Goal: Find specific page/section: Find specific page/section

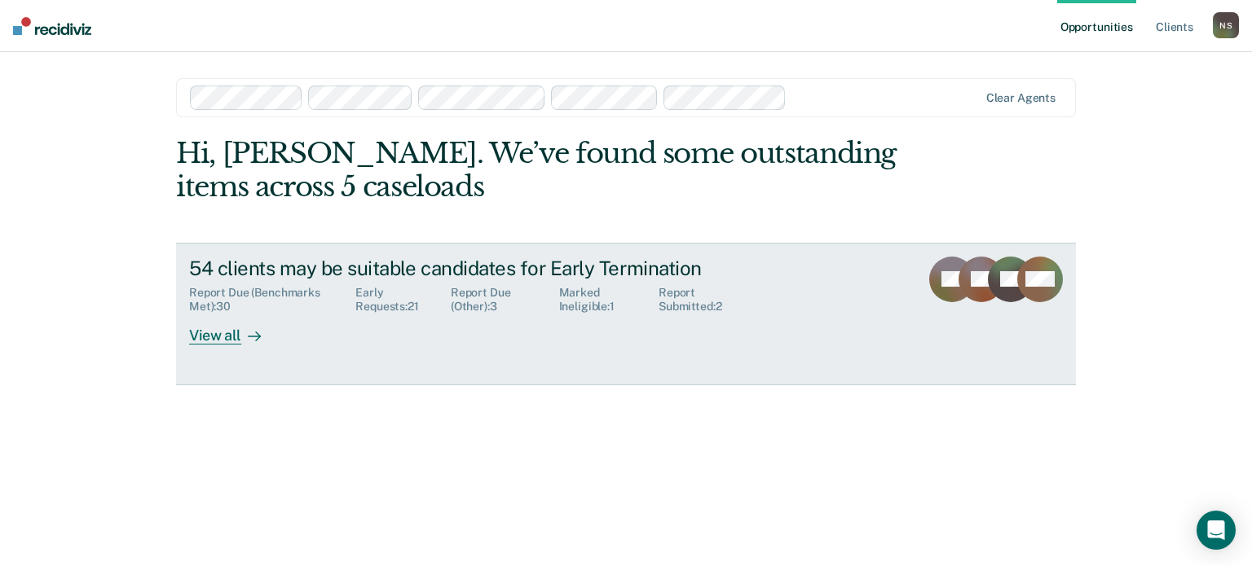
click at [224, 335] on div "View all" at bounding box center [234, 330] width 91 height 32
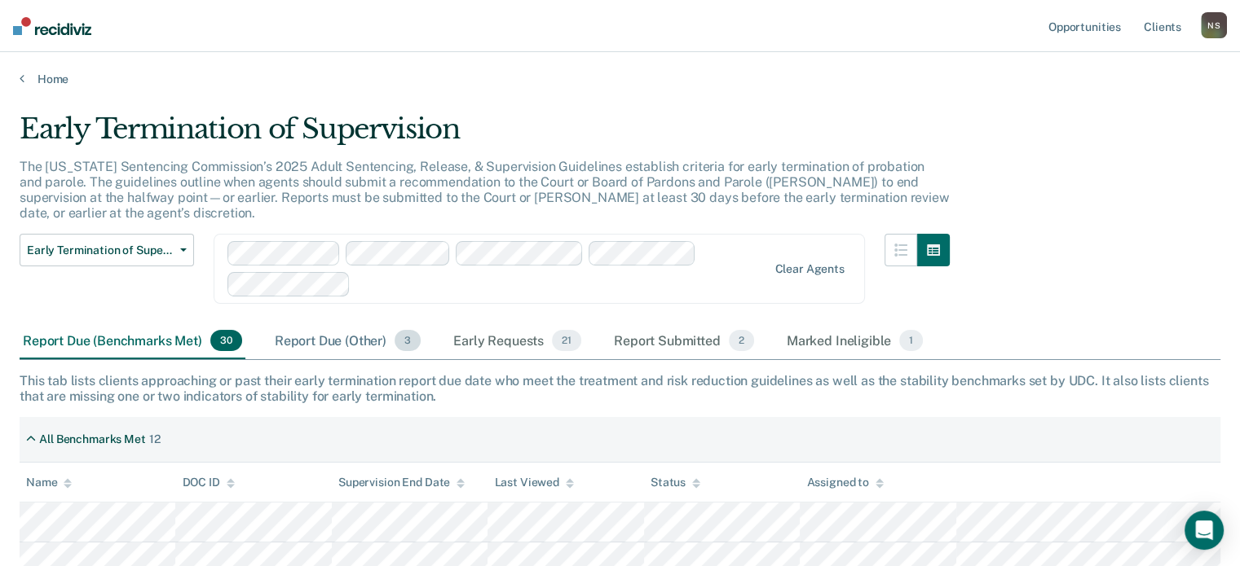
click at [310, 327] on div "Report Due (Other) 3" at bounding box center [347, 342] width 152 height 36
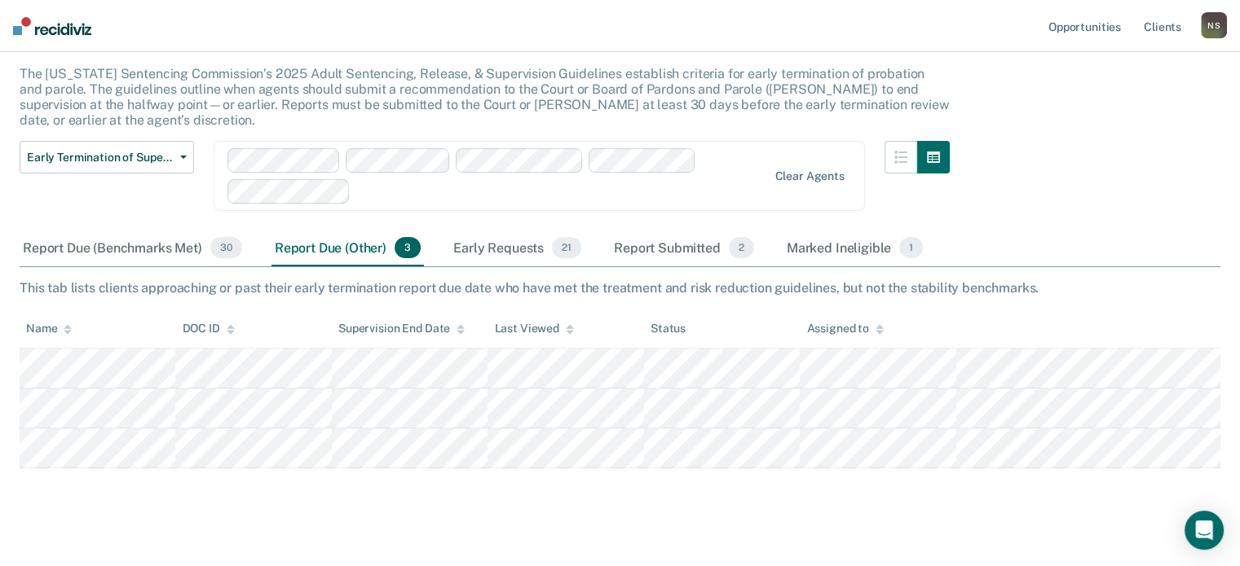
scroll to position [95, 0]
click at [500, 232] on div "Early Requests 21" at bounding box center [517, 247] width 134 height 36
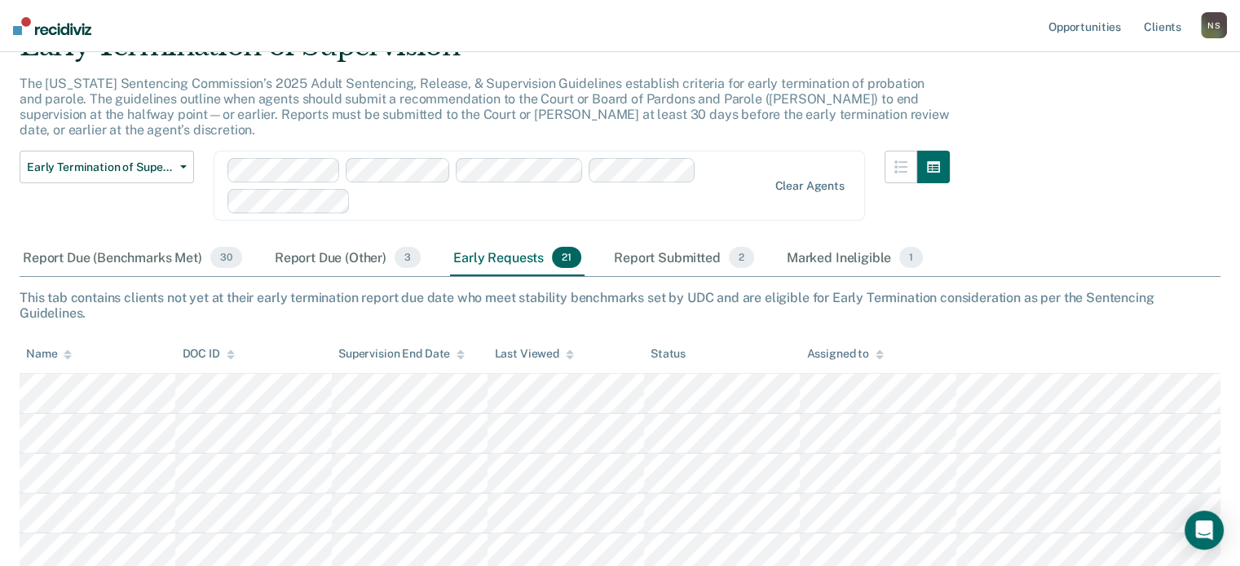
scroll to position [0, 0]
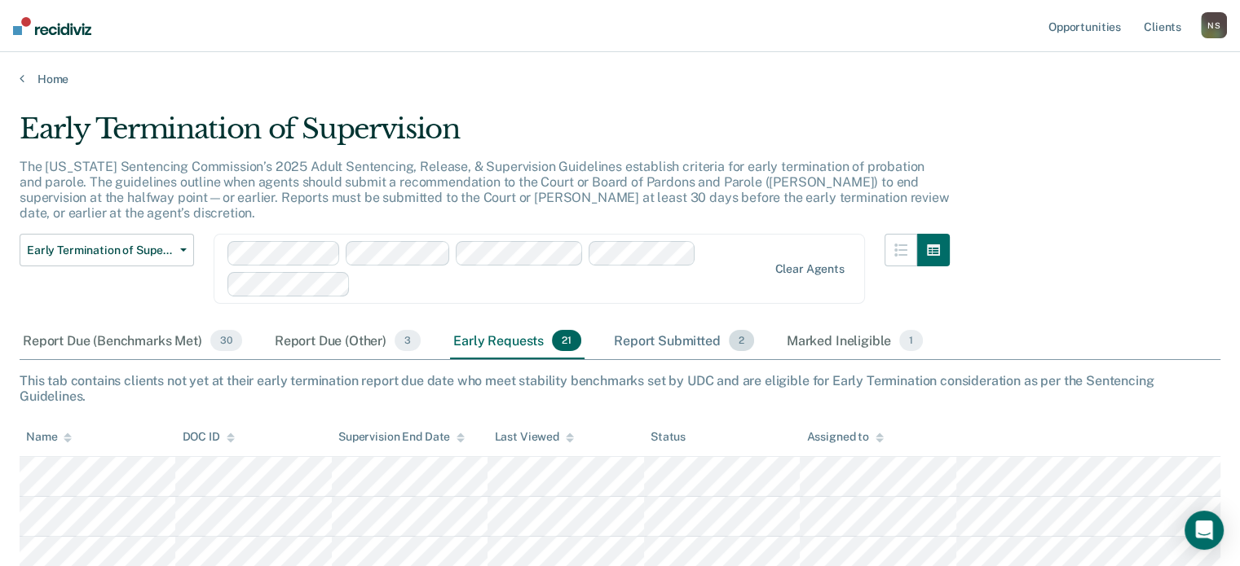
click at [681, 325] on div "Report Submitted 2" at bounding box center [683, 342] width 147 height 36
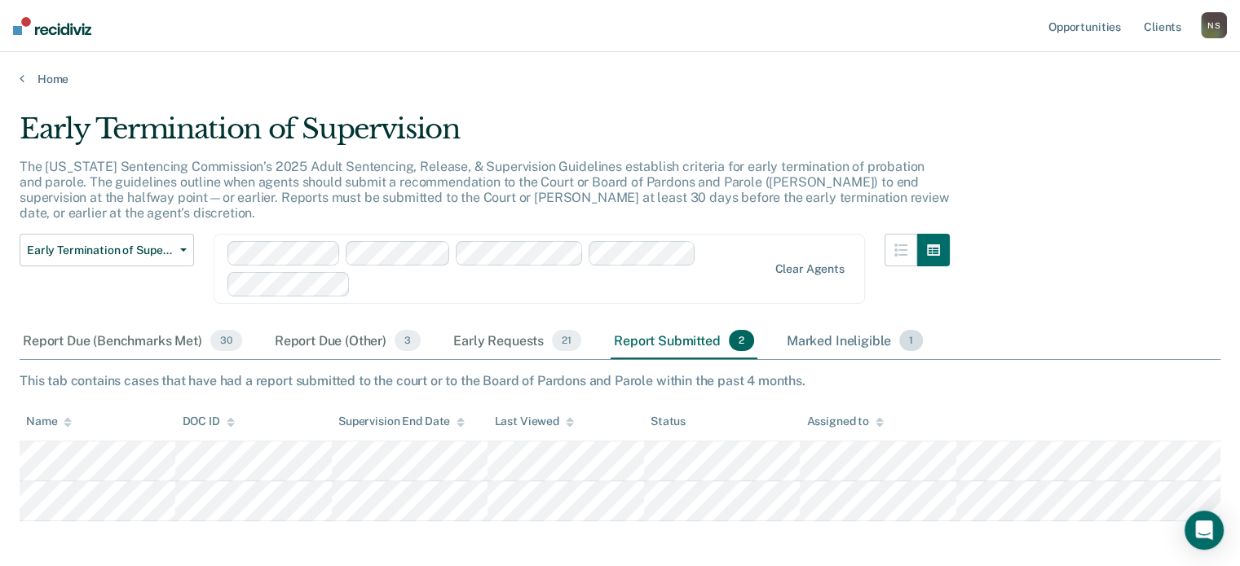
click at [825, 325] on div "Marked Ineligible 1" at bounding box center [854, 342] width 143 height 36
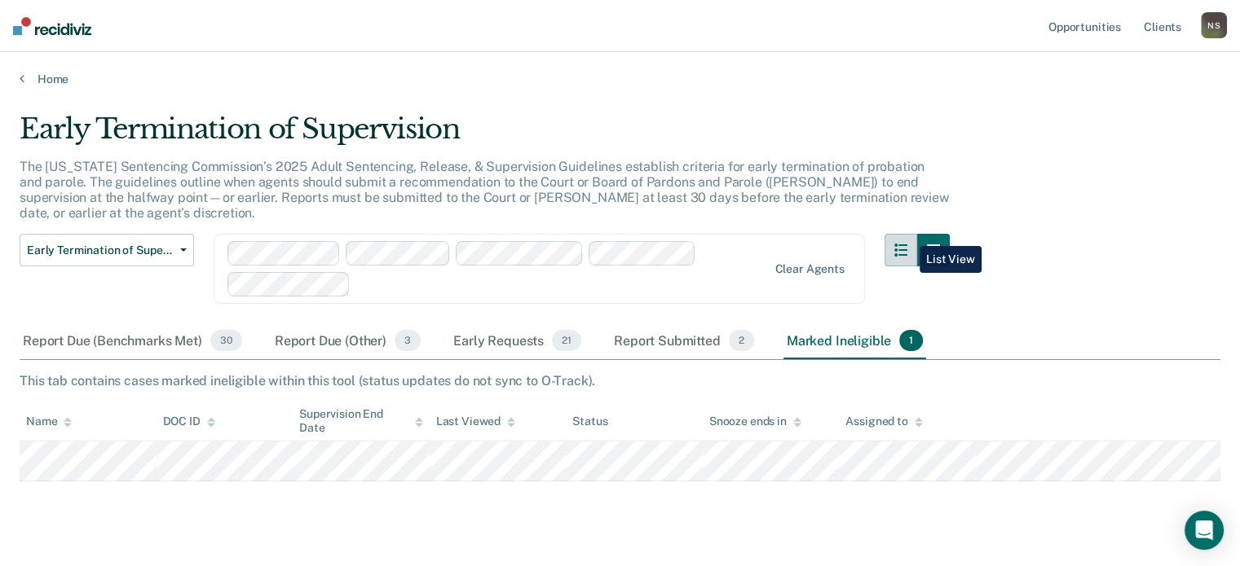
click at [907, 244] on icon "button" at bounding box center [900, 250] width 13 height 13
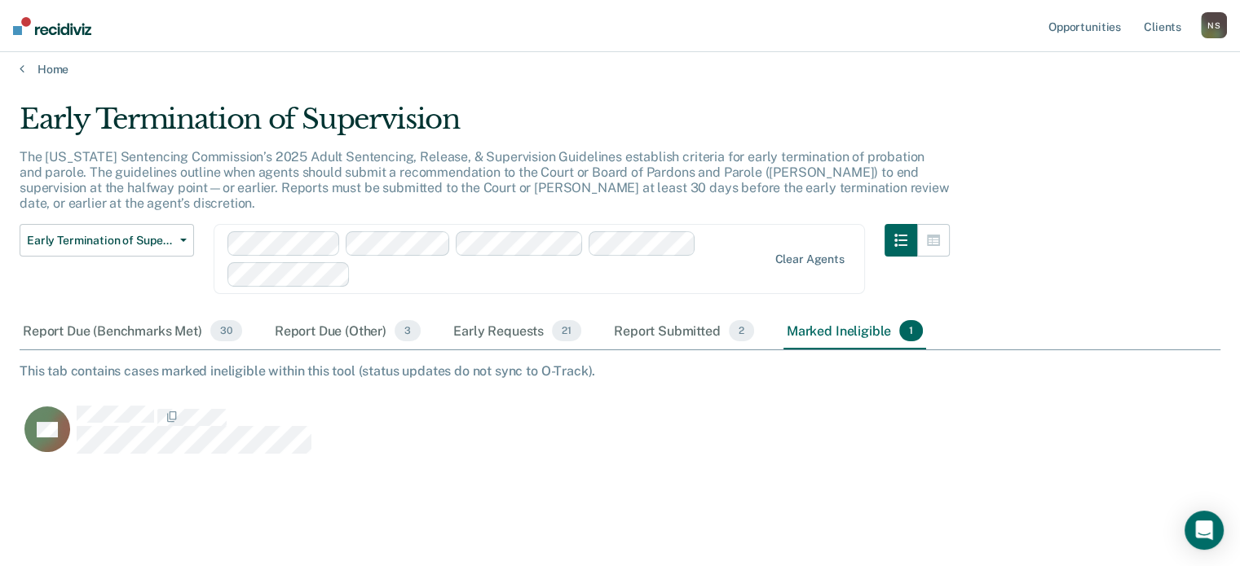
scroll to position [13, 0]
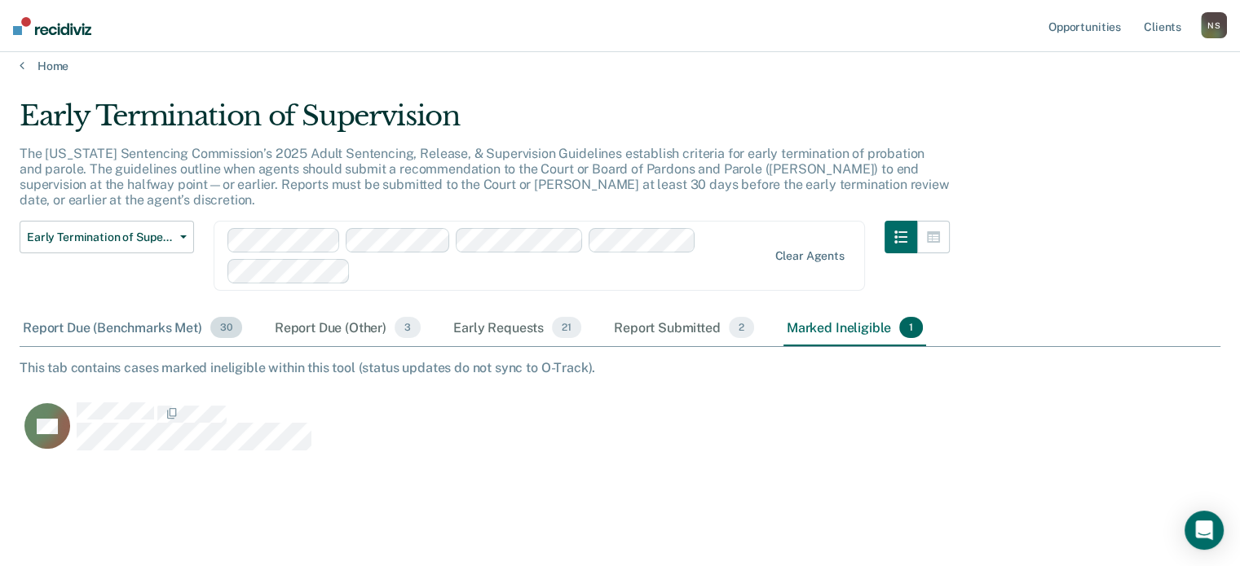
click at [114, 311] on div "Report Due (Benchmarks Met) 30" at bounding box center [133, 329] width 226 height 36
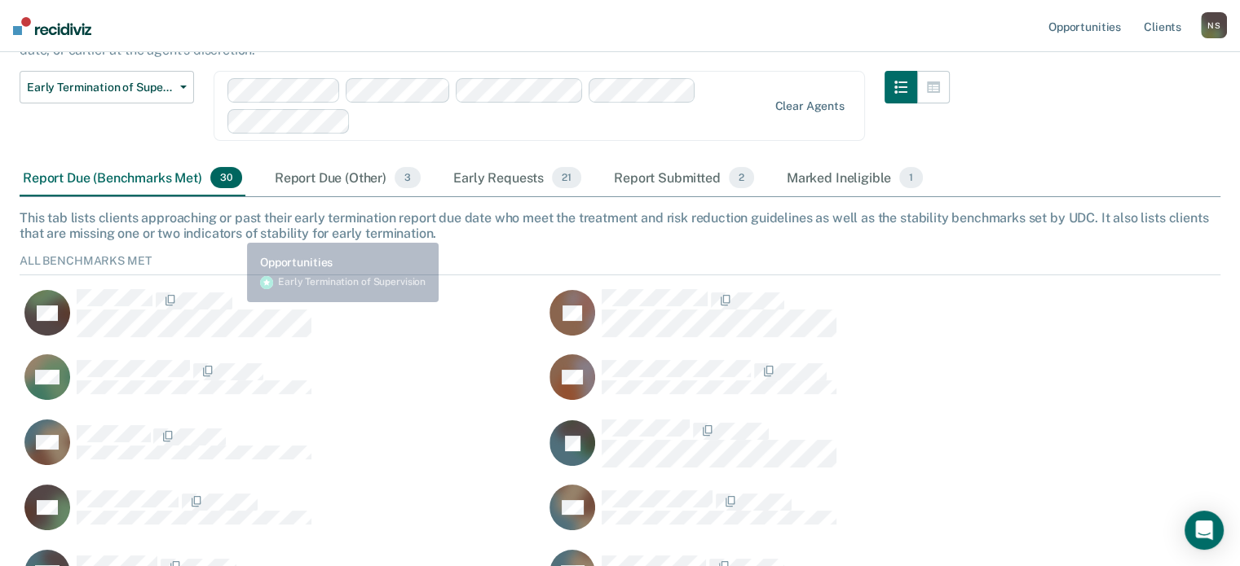
scroll to position [6, 0]
